Goal: Navigation & Orientation: Find specific page/section

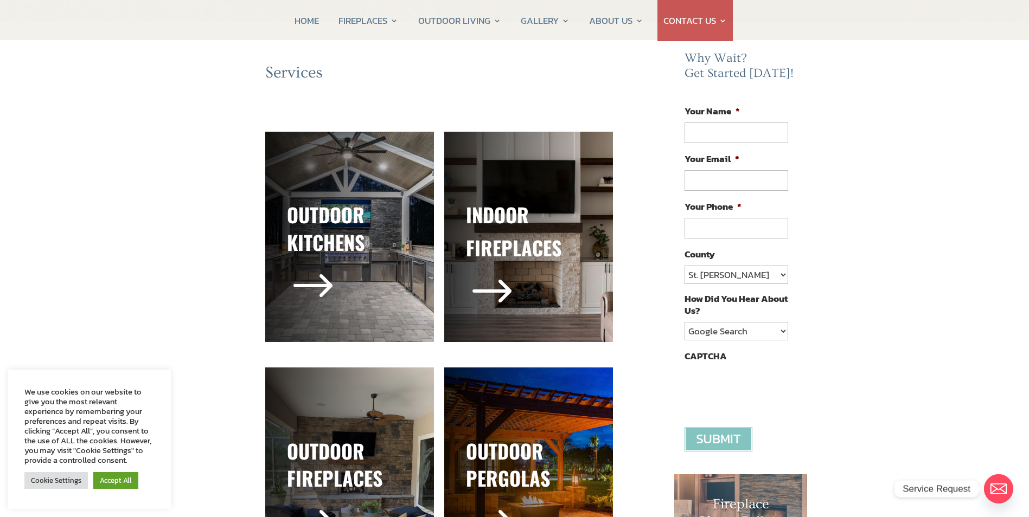
scroll to position [163, 0]
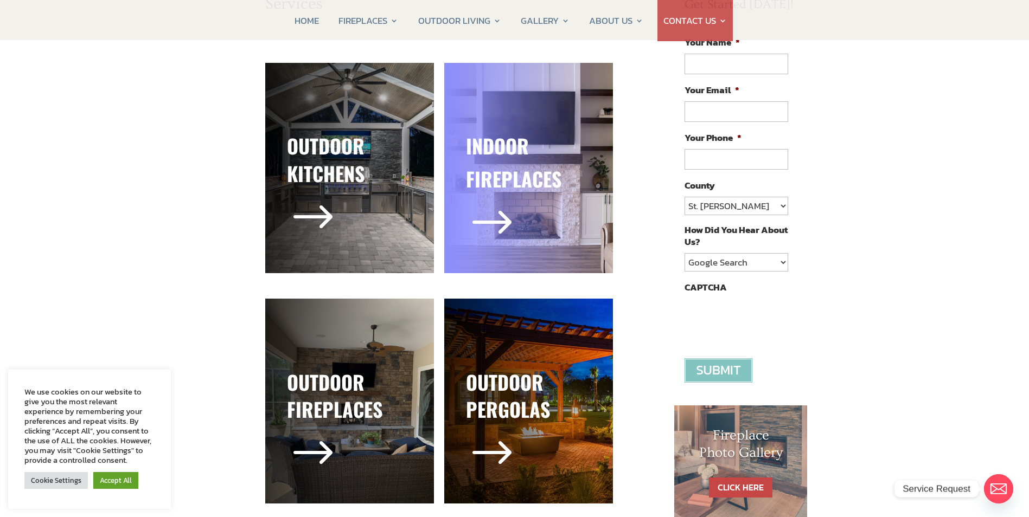
click at [513, 169] on h3 "fireplaces" at bounding box center [528, 181] width 125 height 33
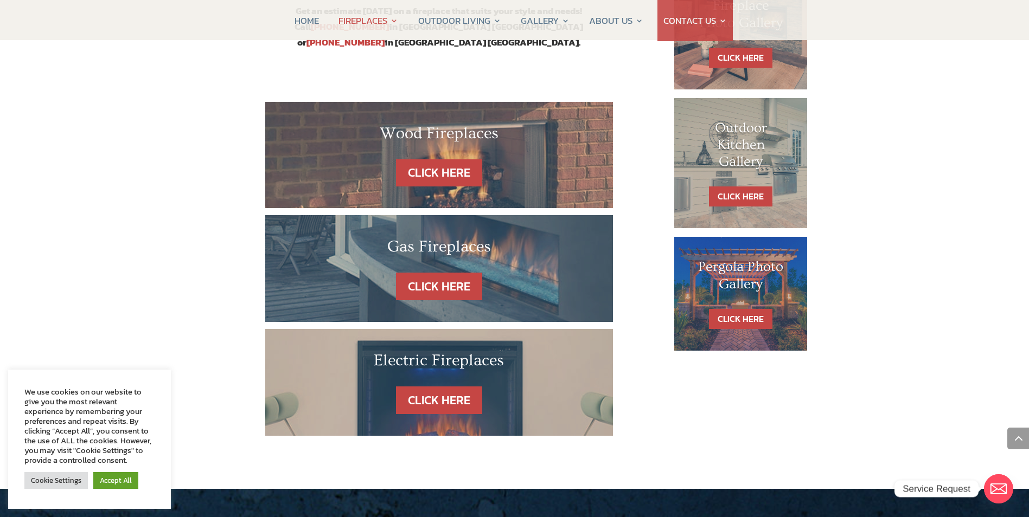
scroll to position [651, 0]
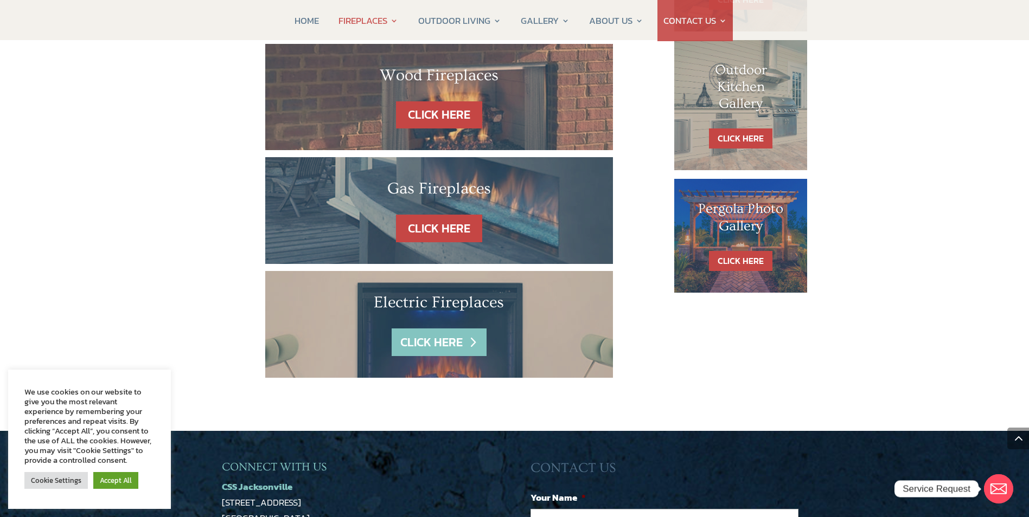
click at [420, 329] on link "CLICK HERE" at bounding box center [438, 343] width 94 height 28
